Goal: Task Accomplishment & Management: Complete application form

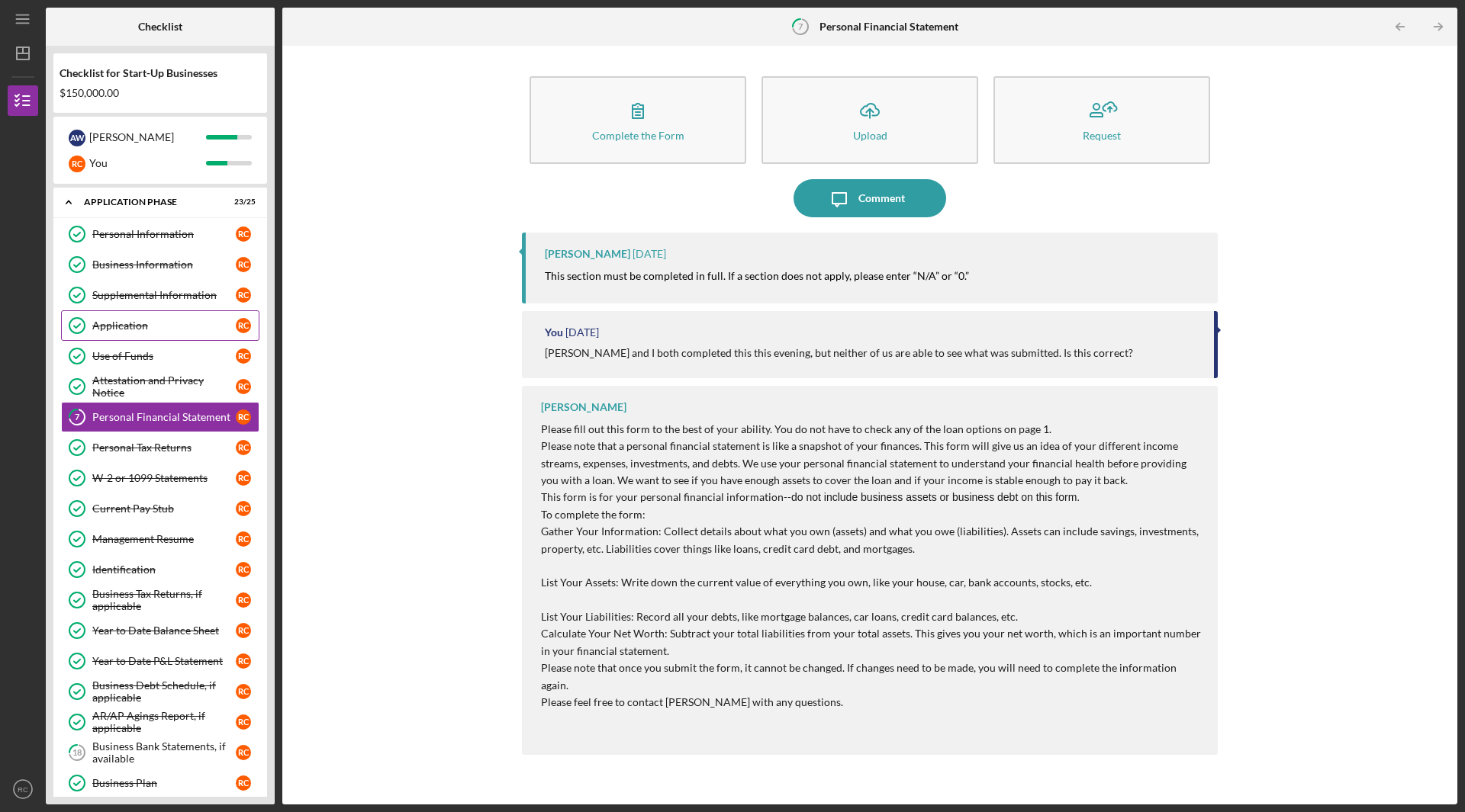
drag, startPoint x: 0, startPoint y: 0, endPoint x: 151, endPoint y: 270, distance: 309.4
click at [151, 320] on div "Application" at bounding box center [164, 326] width 144 height 13
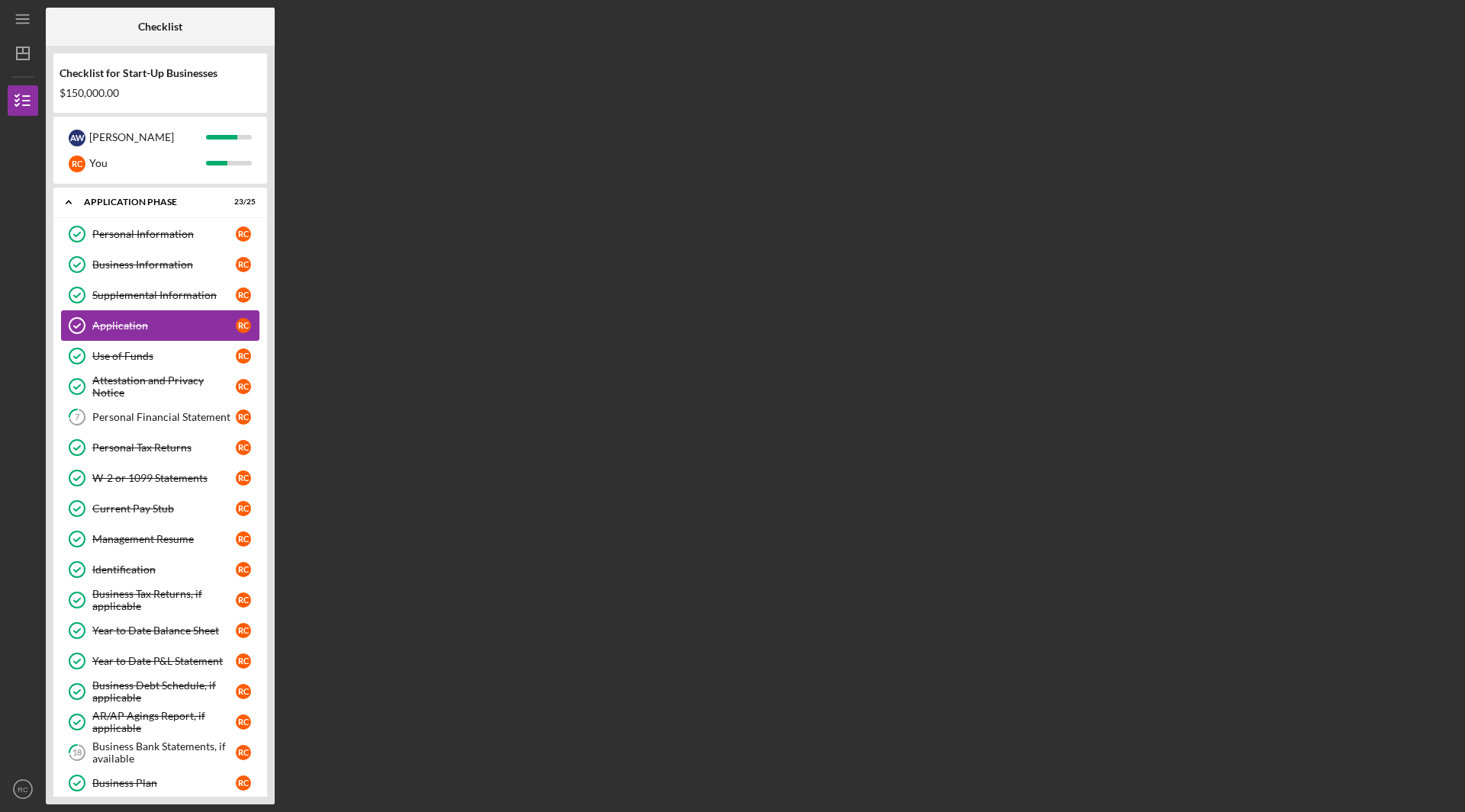
scroll to position [56, 0]
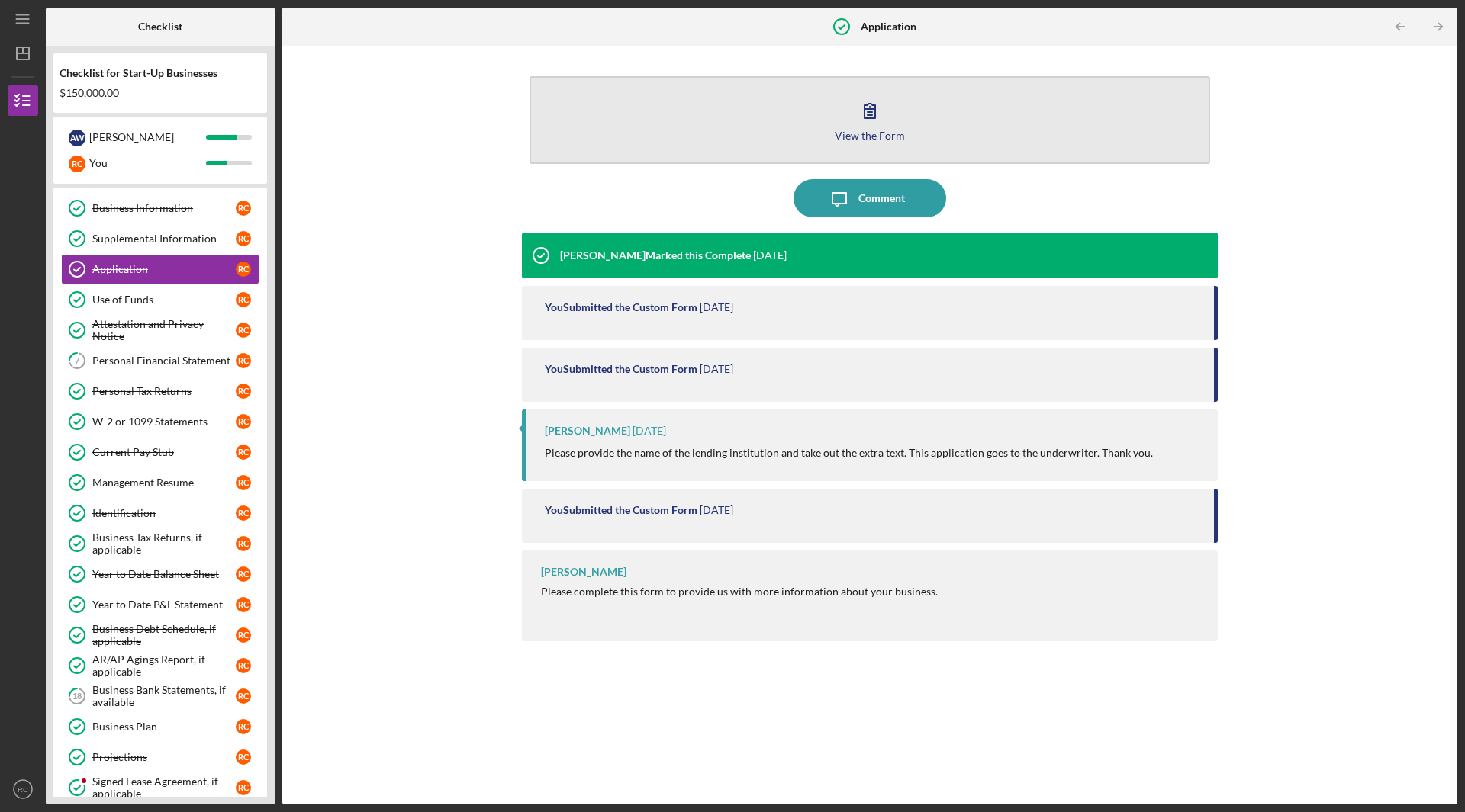
click at [862, 115] on icon "button" at bounding box center [869, 110] width 38 height 38
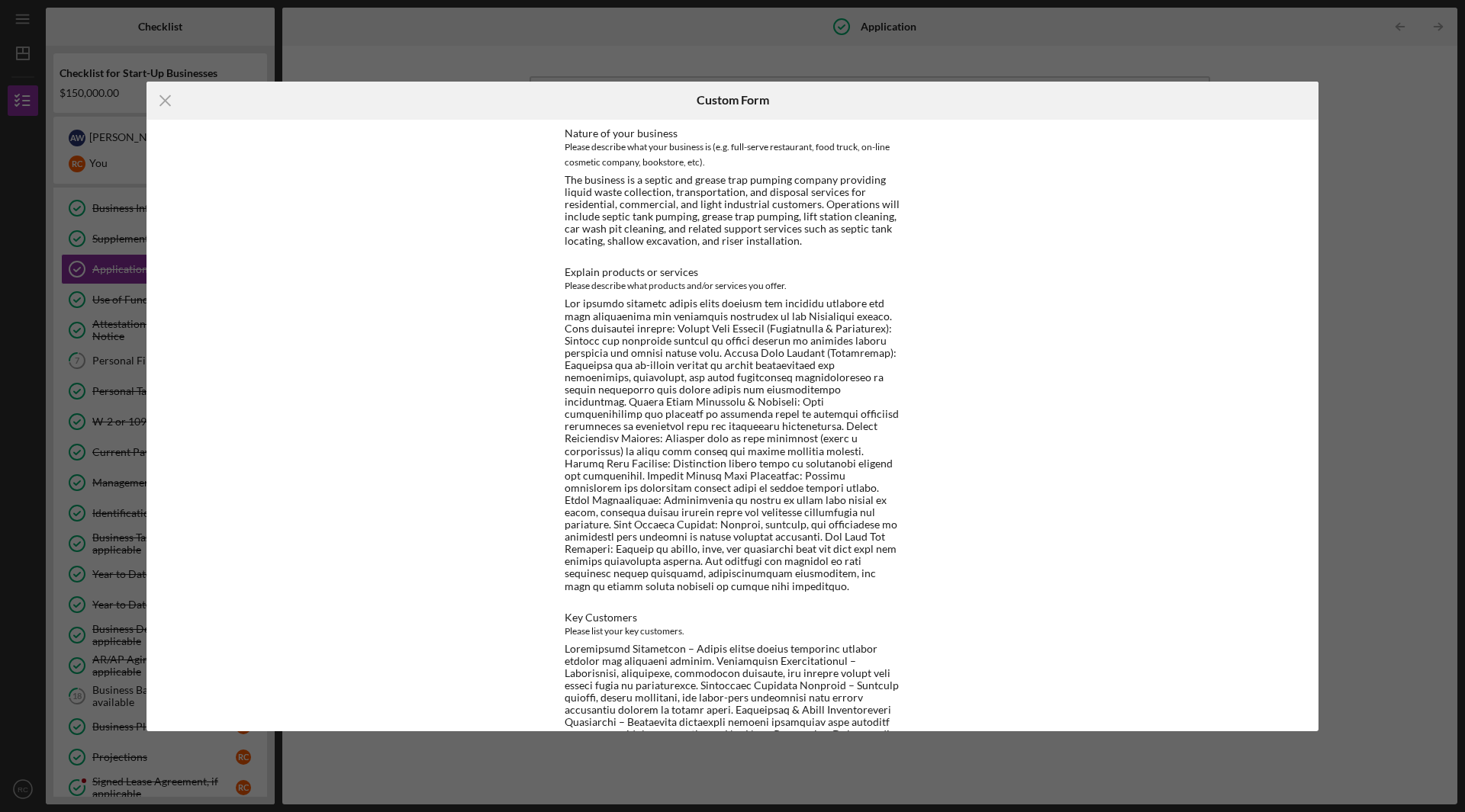
scroll to position [2288, 0]
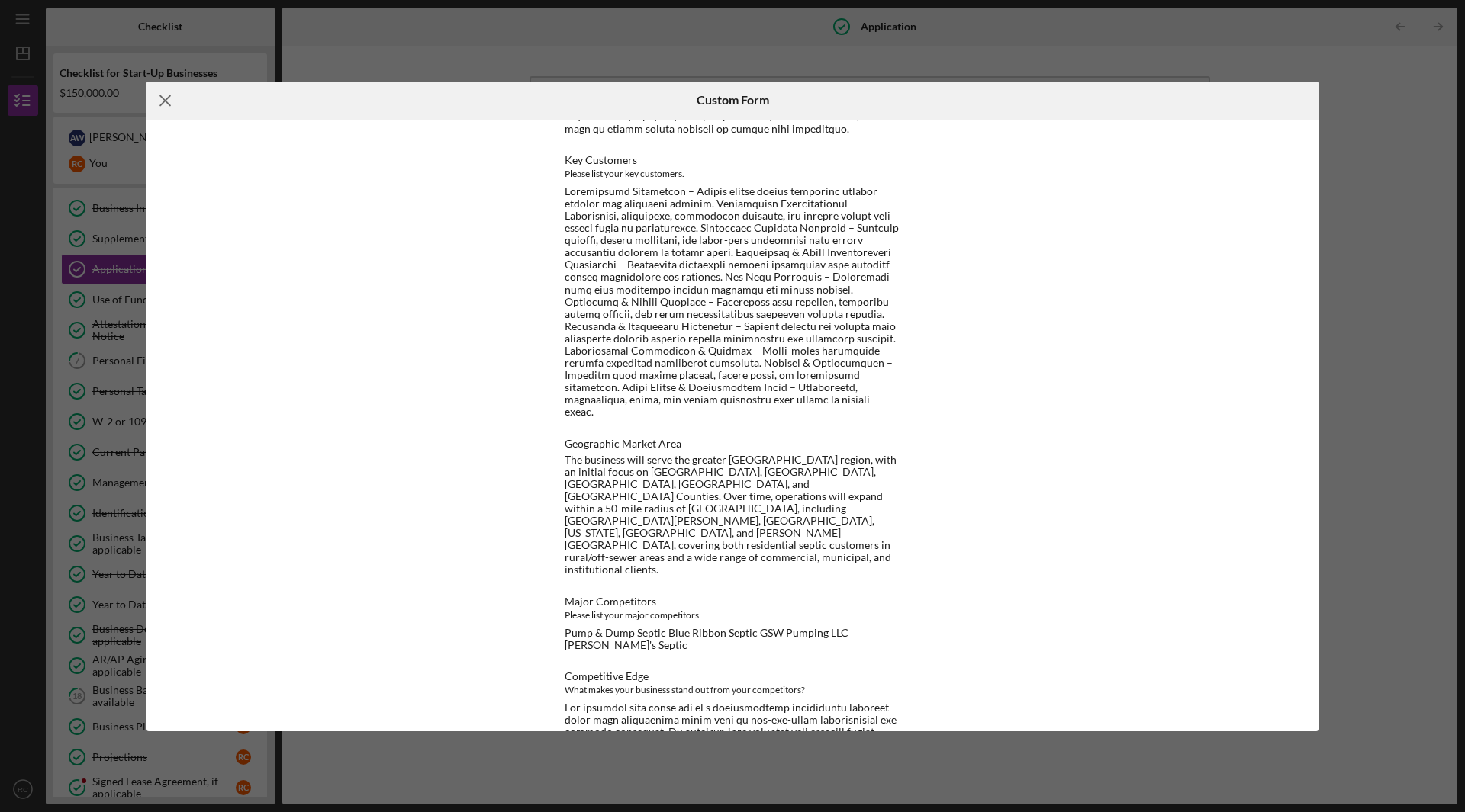
click at [166, 99] on line at bounding box center [165, 101] width 10 height 10
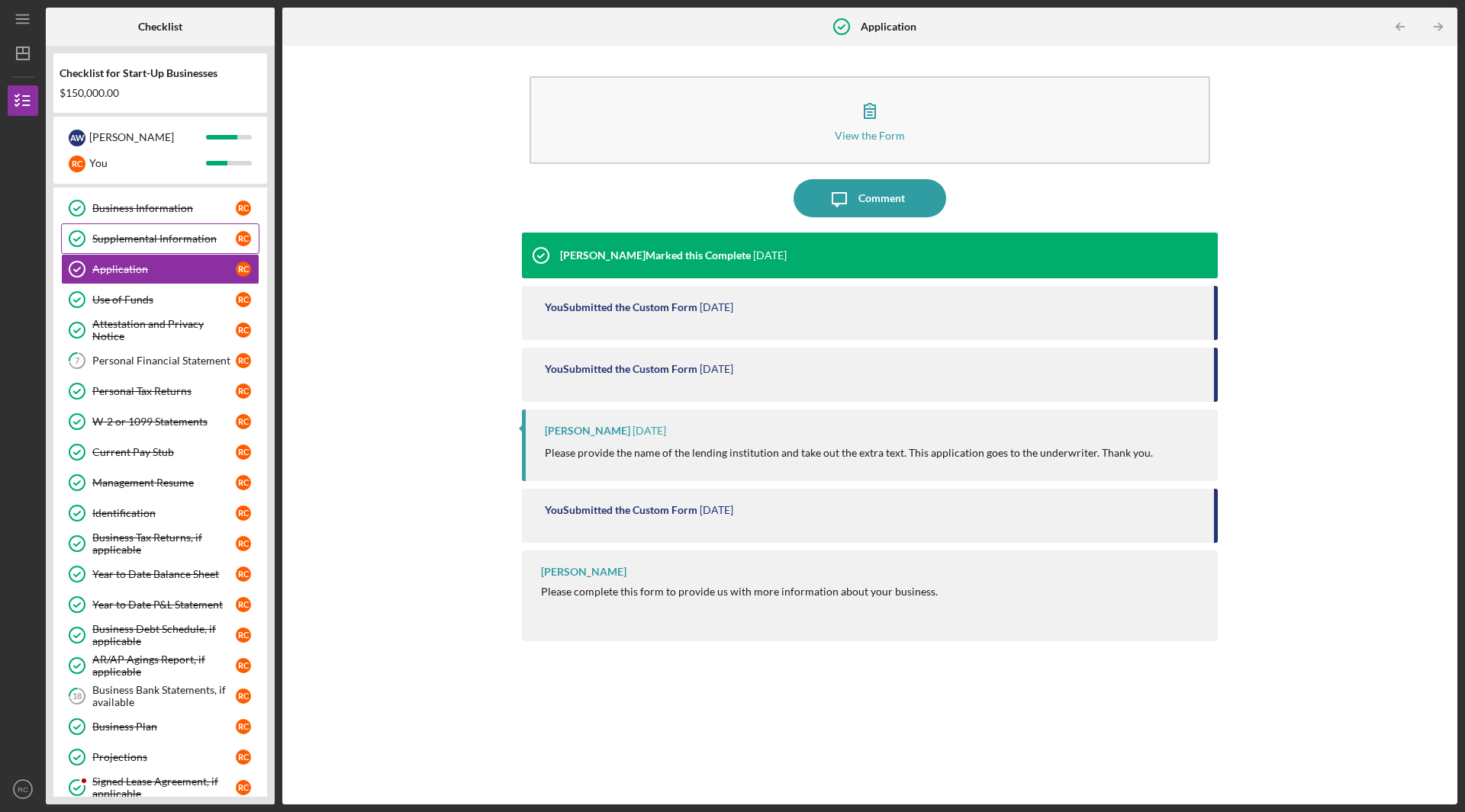
click at [148, 233] on div "Supplemental Information" at bounding box center [164, 238] width 144 height 13
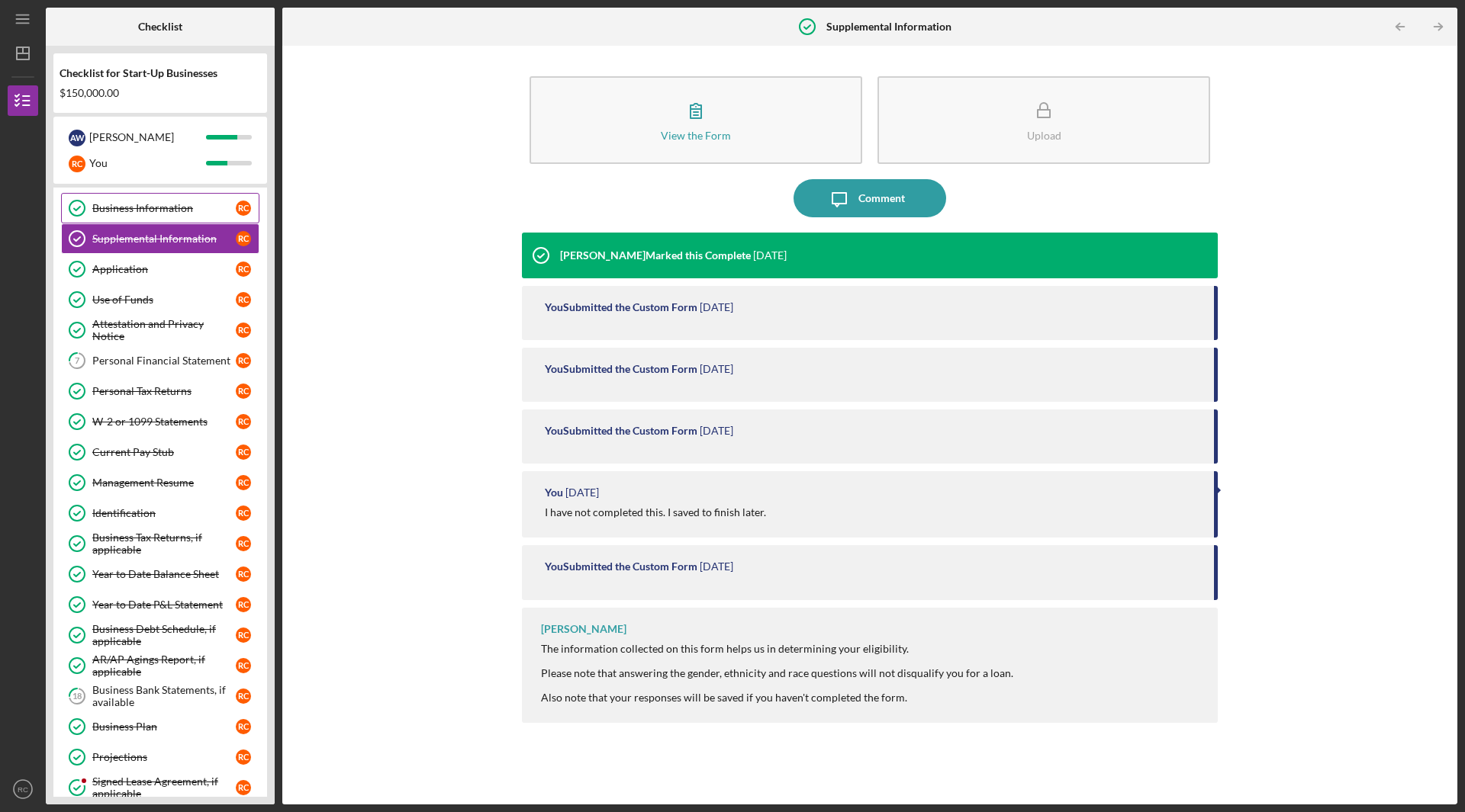
click at [150, 211] on div "Business Information" at bounding box center [164, 208] width 144 height 13
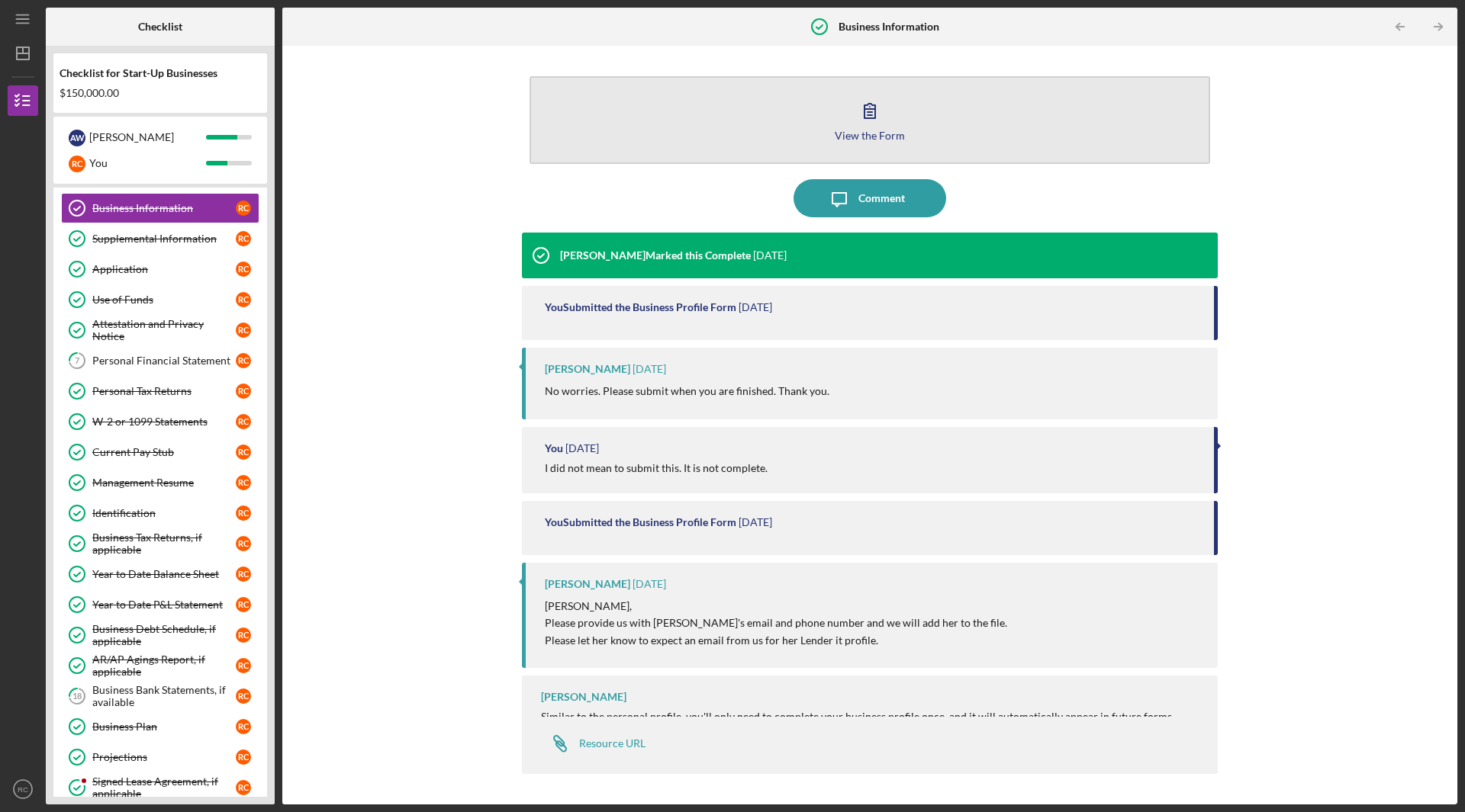
click at [895, 129] on div "View the Form" at bounding box center [870, 135] width 71 height 12
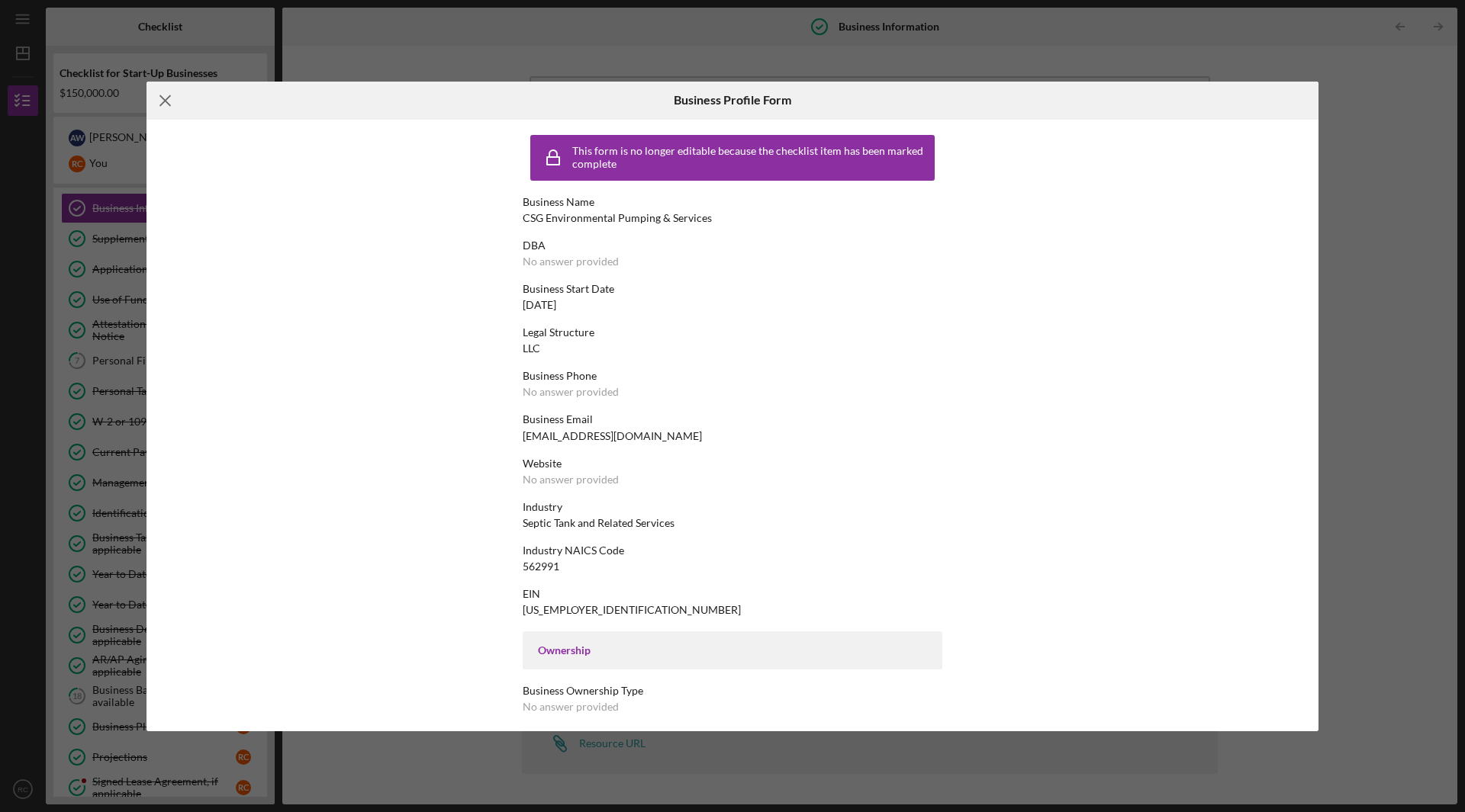
click at [161, 102] on icon "Icon/Menu Close" at bounding box center [165, 100] width 38 height 38
